Goal: Check status

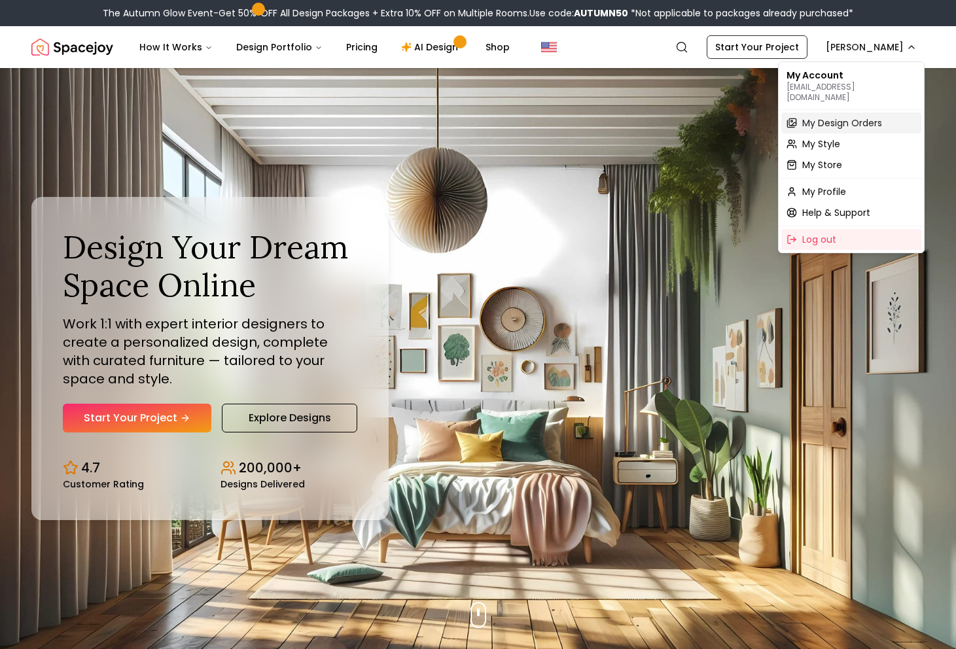
click at [839, 118] on span "My Design Orders" at bounding box center [842, 122] width 80 height 13
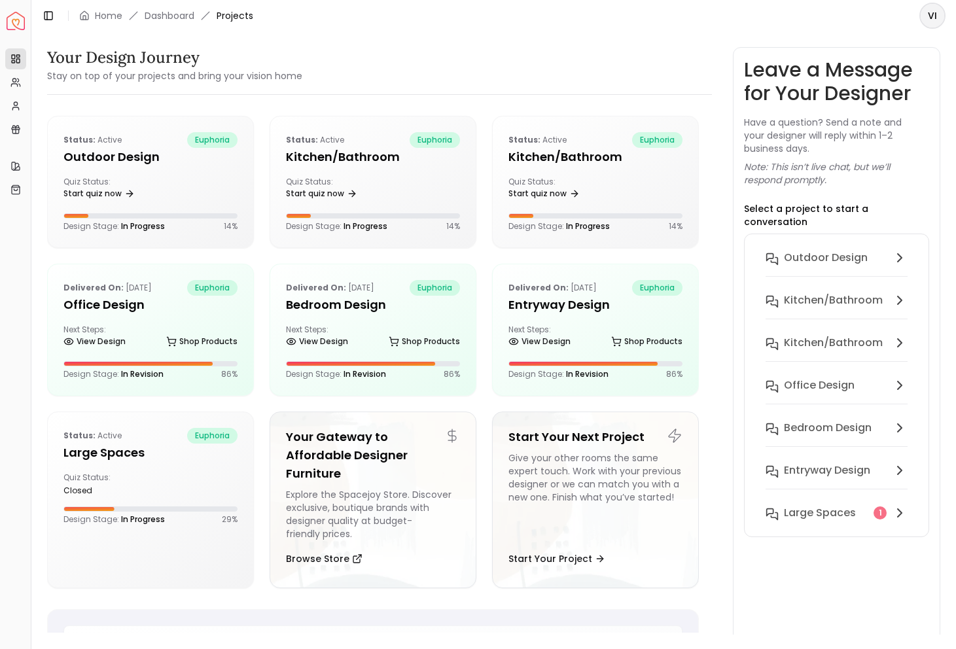
click at [813, 515] on div "Outdoor design Kitchen/Bathroom Kitchen/Bathroom Office design Bedroom design e…" at bounding box center [836, 386] width 185 height 304
click at [806, 505] on h6 "Large Spaces" at bounding box center [820, 513] width 72 height 16
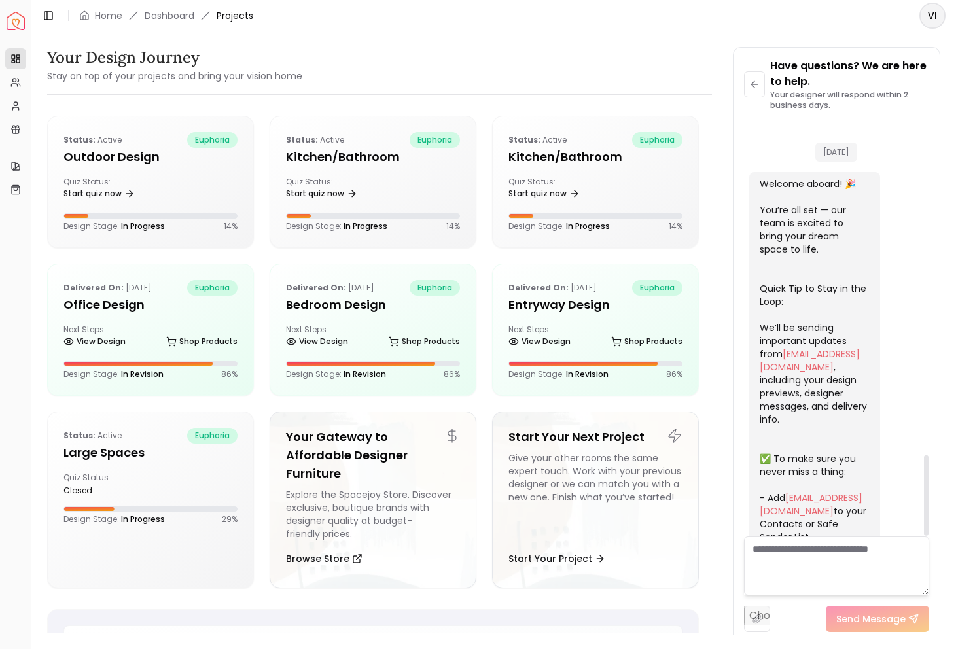
scroll to position [1718, 0]
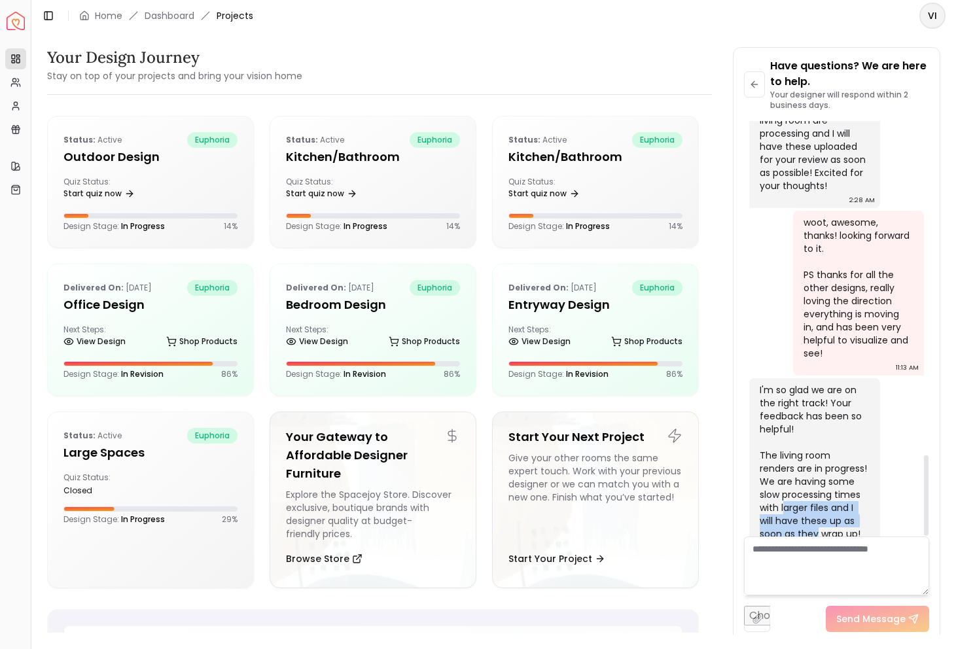
drag, startPoint x: 764, startPoint y: 484, endPoint x: 792, endPoint y: 508, distance: 37.6
click at [792, 508] on div "I'm so glad we are on the right track! Your feedback has been so helpful! The l…" at bounding box center [813, 461] width 107 height 157
click at [816, 412] on div "I'm so glad we are on the right track! Your feedback has been so helpful! The l…" at bounding box center [813, 461] width 107 height 157
click at [522, 307] on h5 "entryway design" at bounding box center [595, 305] width 174 height 18
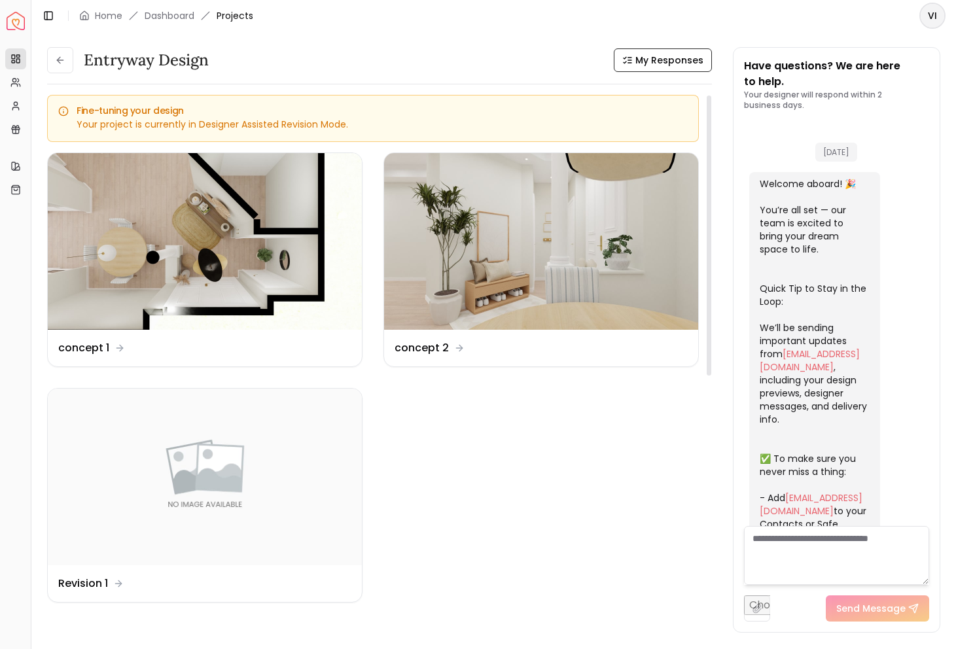
scroll to position [2004, 0]
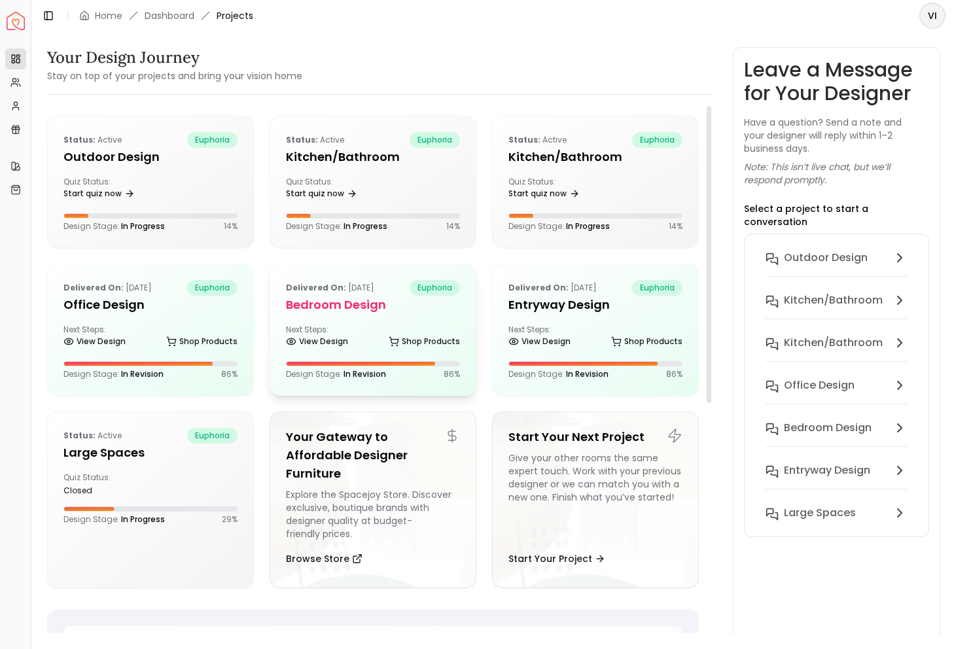
click at [361, 312] on h5 "Bedroom design" at bounding box center [373, 305] width 174 height 18
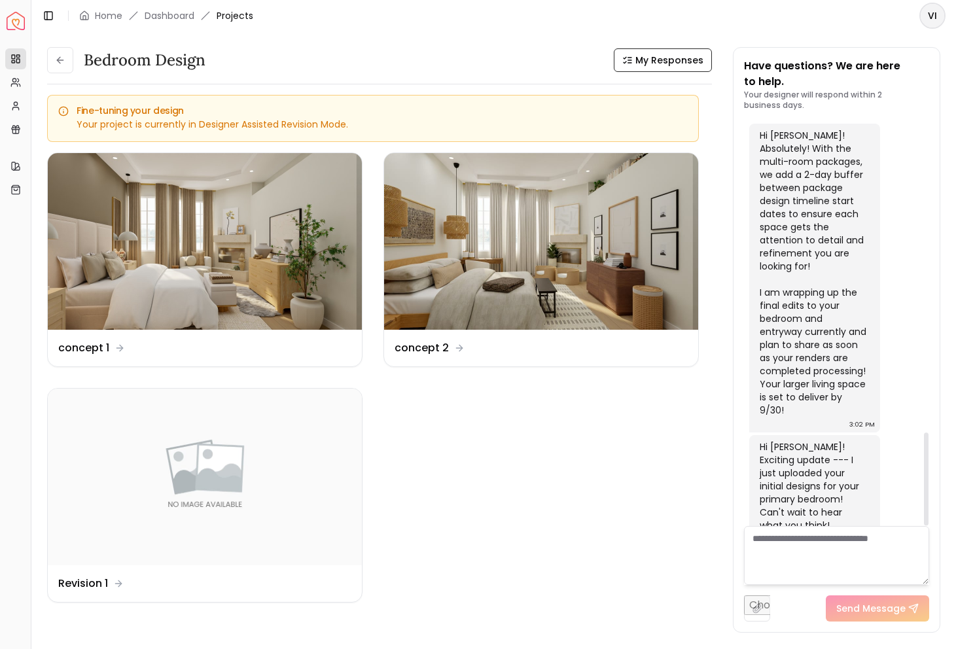
scroll to position [1359, 0]
click at [101, 337] on div "Design Name concept 1" at bounding box center [205, 348] width 314 height 37
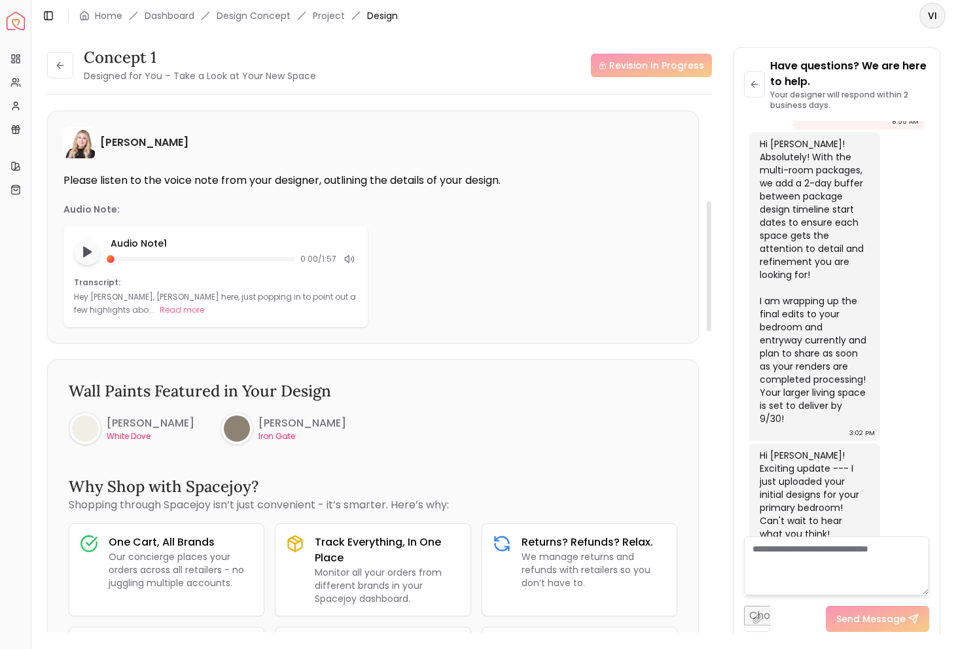
scroll to position [386, 0]
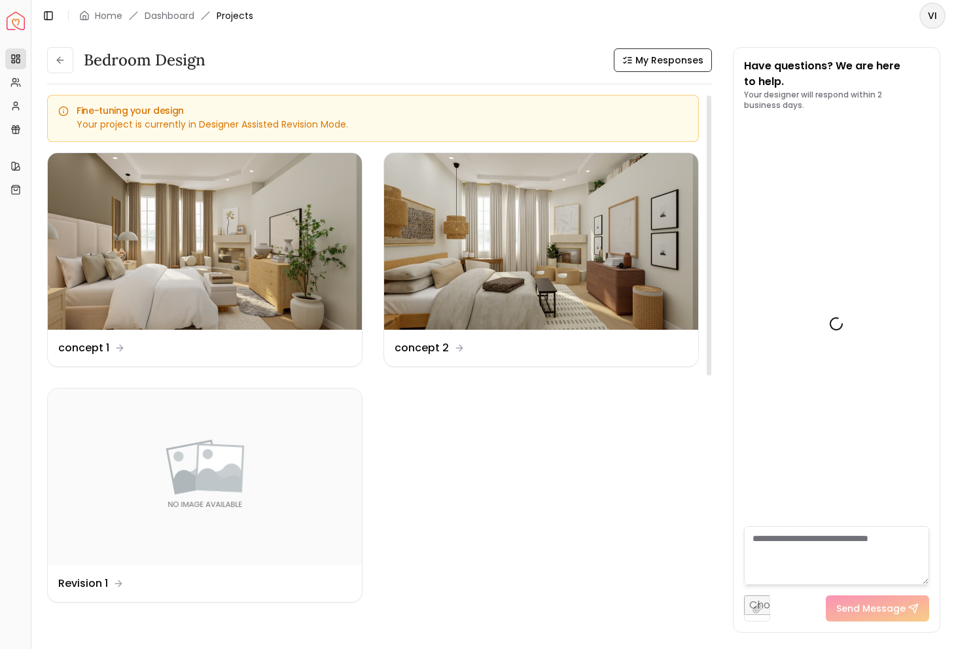
scroll to position [1359, 0]
